Goal: Task Accomplishment & Management: Manage account settings

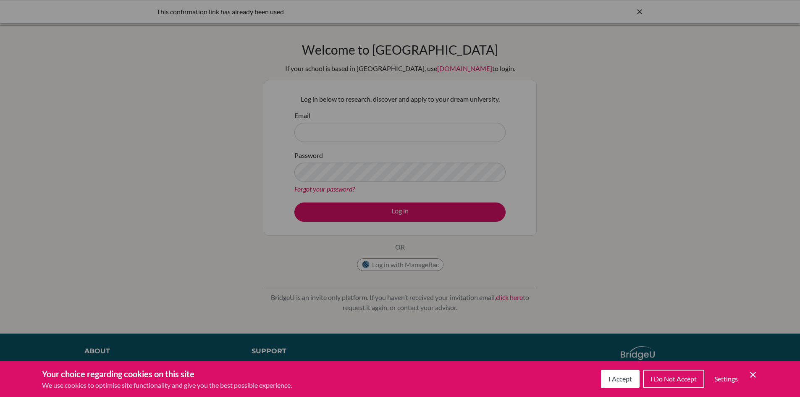
click at [622, 377] on span "I Accept" at bounding box center [621, 379] width 24 height 8
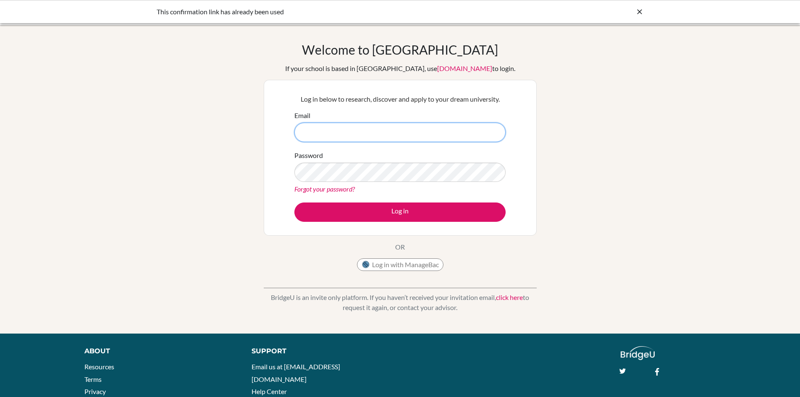
click at [452, 131] on input "Email" at bounding box center [399, 132] width 211 height 19
type input "rosew.moetazdi@istanbulint.com"
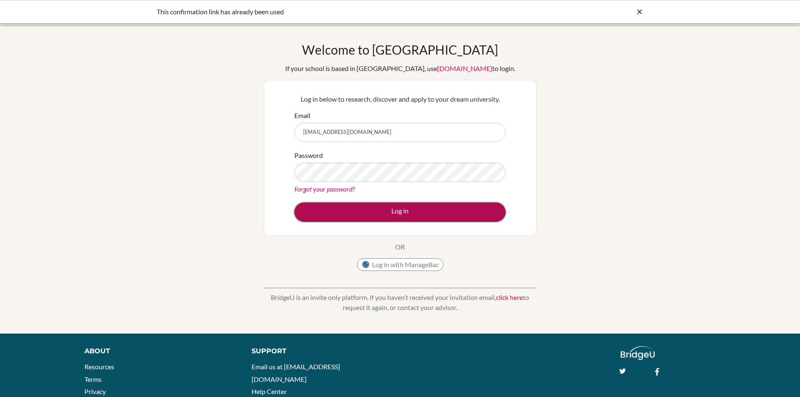
click at [442, 217] on button "Log in" at bounding box center [399, 211] width 211 height 19
click at [408, 207] on button "Log in" at bounding box center [399, 211] width 211 height 19
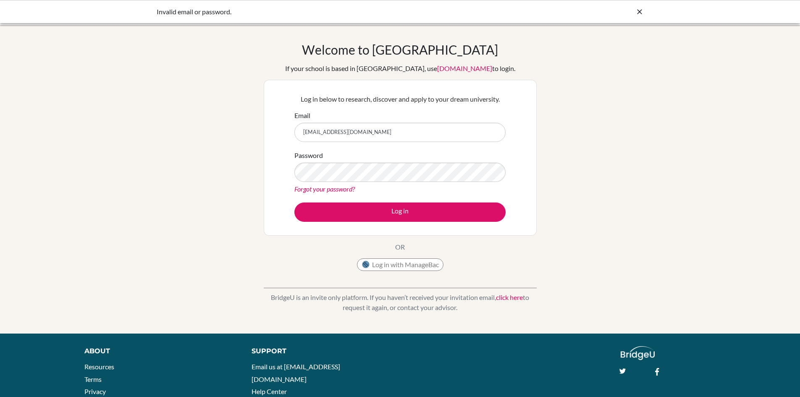
click at [350, 186] on link "Forgot your password?" at bounding box center [324, 189] width 60 height 8
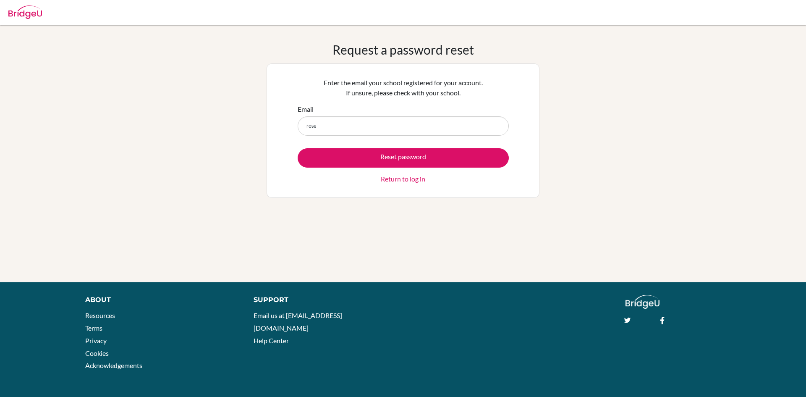
type input "[EMAIL_ADDRESS][DOMAIN_NAME]"
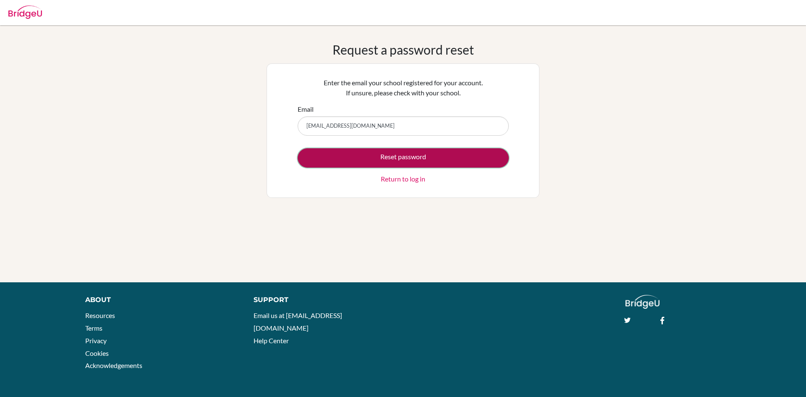
click at [418, 157] on button "Reset password" at bounding box center [403, 157] width 211 height 19
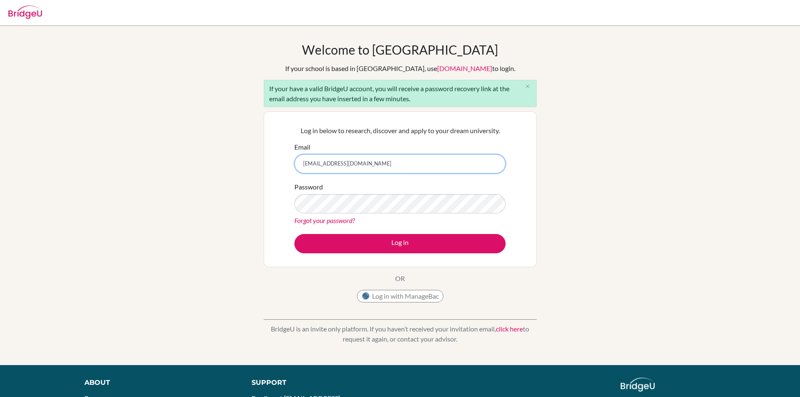
type input "[EMAIL_ADDRESS][DOMAIN_NAME]"
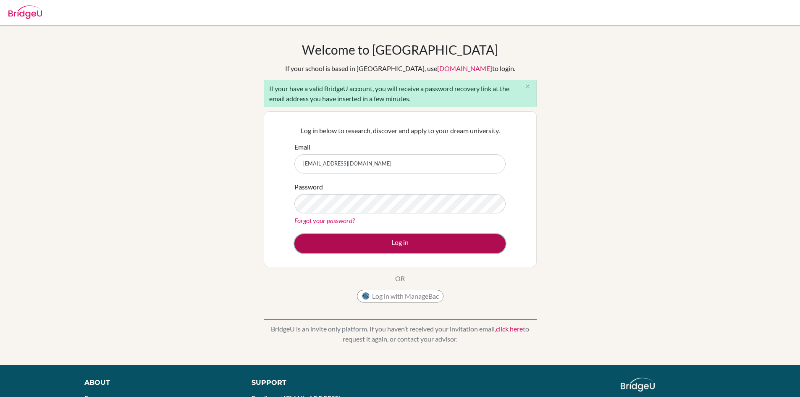
click at [388, 239] on button "Log in" at bounding box center [399, 243] width 211 height 19
